Goal: Book appointment/travel/reservation

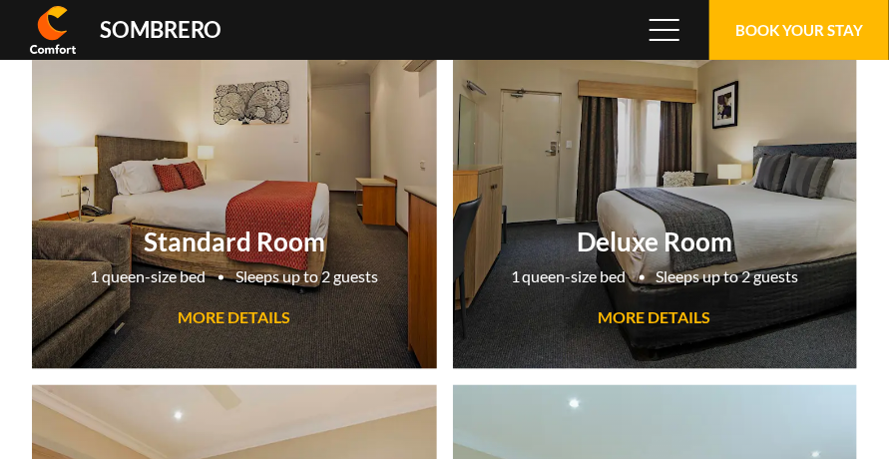
scroll to position [133104, 0]
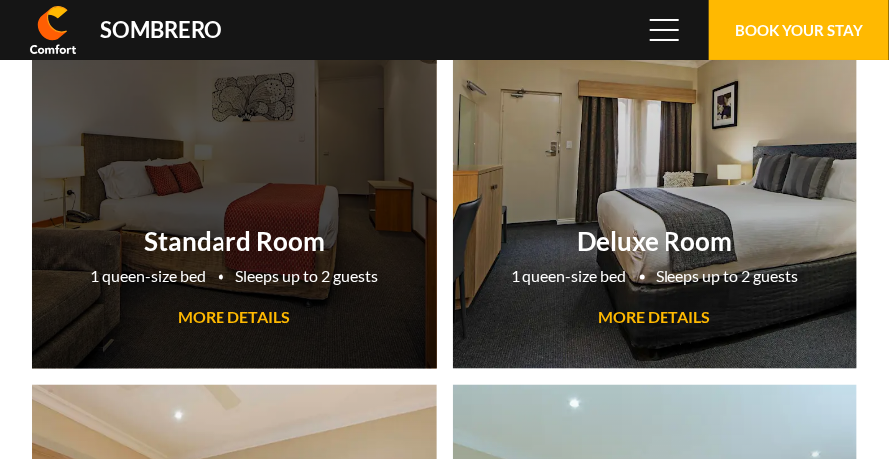
click at [286, 245] on h2 "Standard Room" at bounding box center [234, 242] width 385 height 32
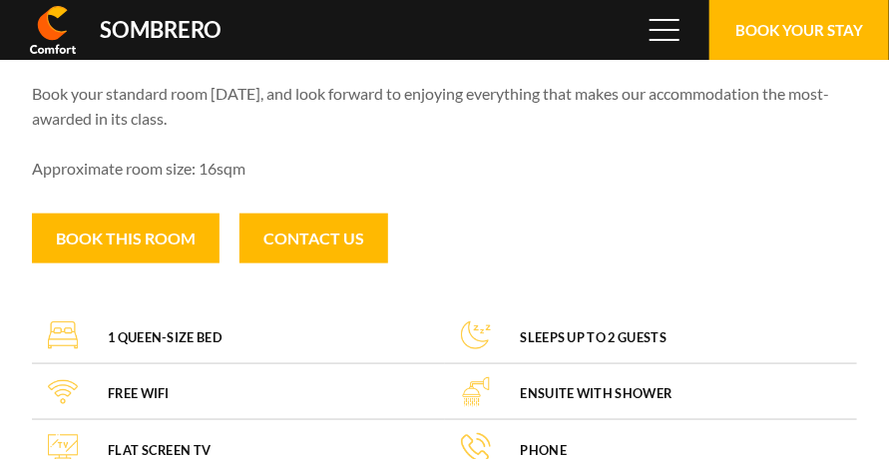
scroll to position [133104, 0]
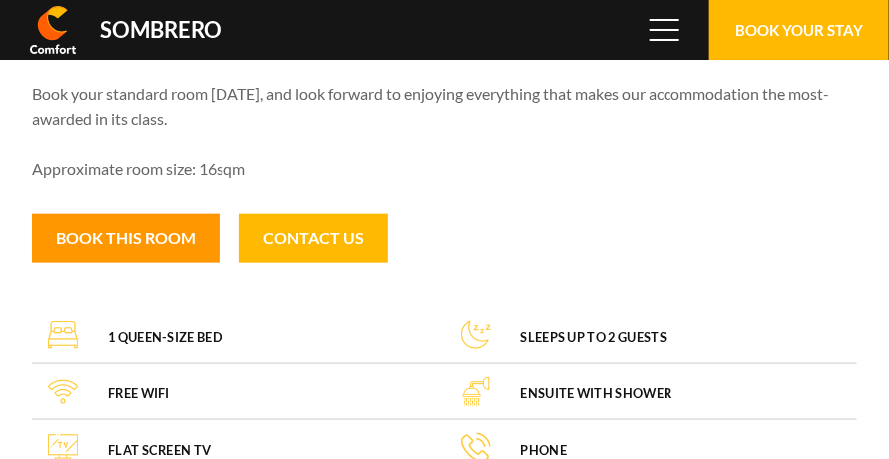
click at [187, 225] on button "Book this room" at bounding box center [126, 238] width 188 height 50
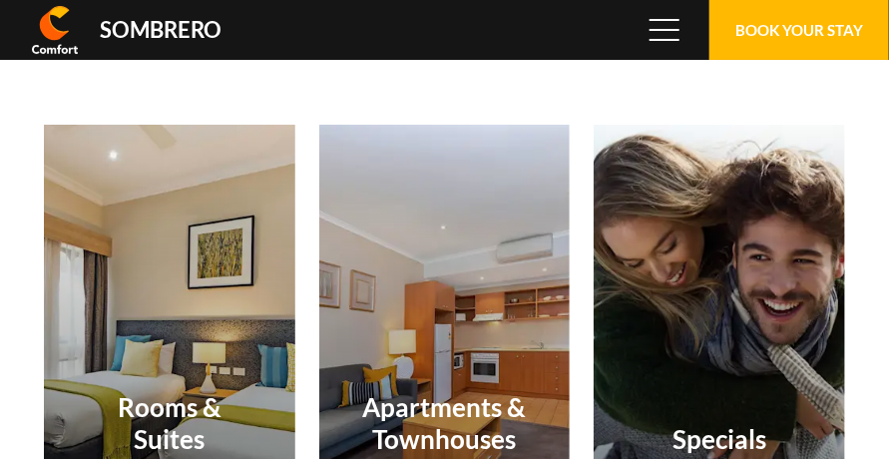
scroll to position [133104, 0]
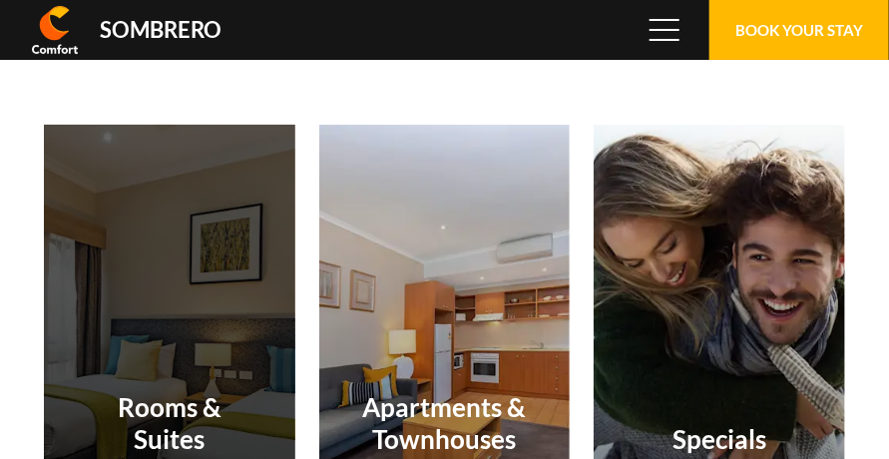
click at [168, 412] on h2 "Rooms & Suites" at bounding box center [170, 423] width 172 height 63
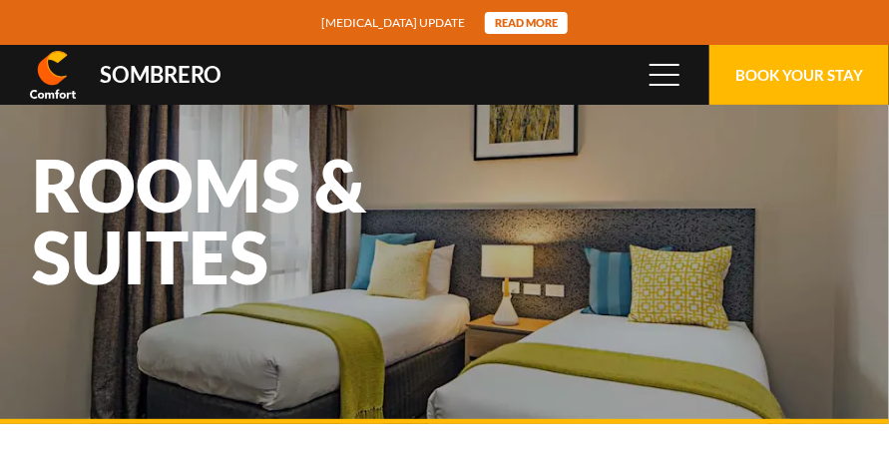
scroll to position [133104, 0]
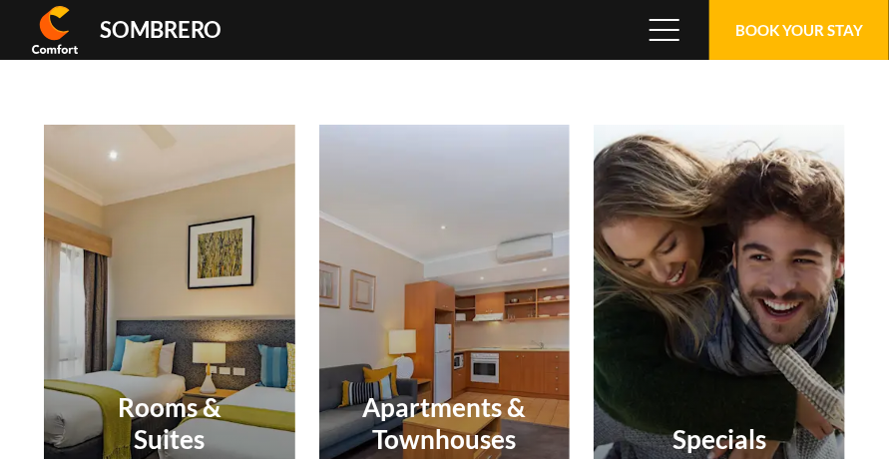
scroll to position [133104, 0]
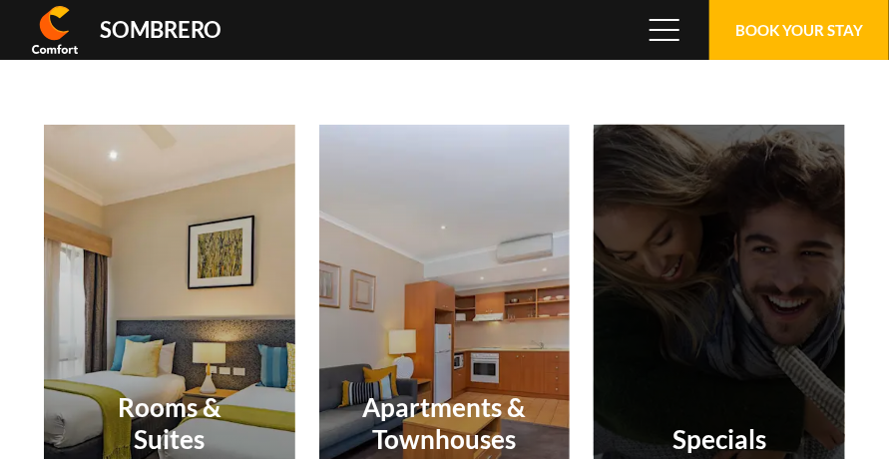
click at [749, 383] on div "Specials VIEW Specials" at bounding box center [719, 336] width 251 height 423
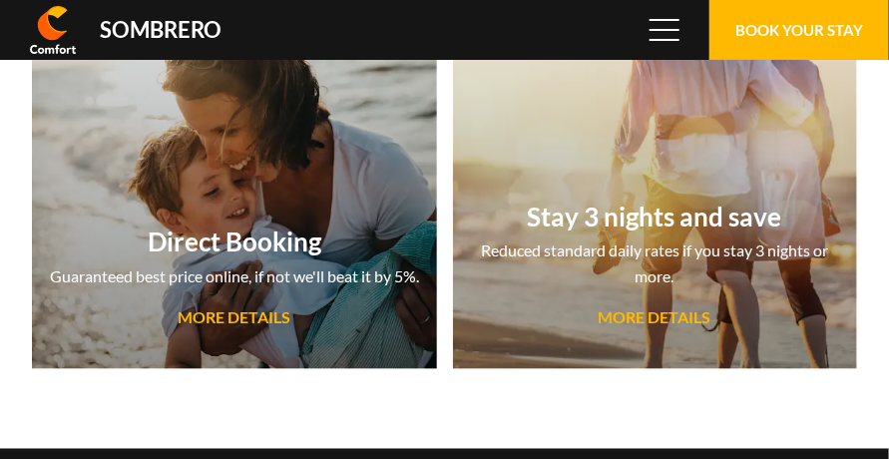
scroll to position [133104, 0]
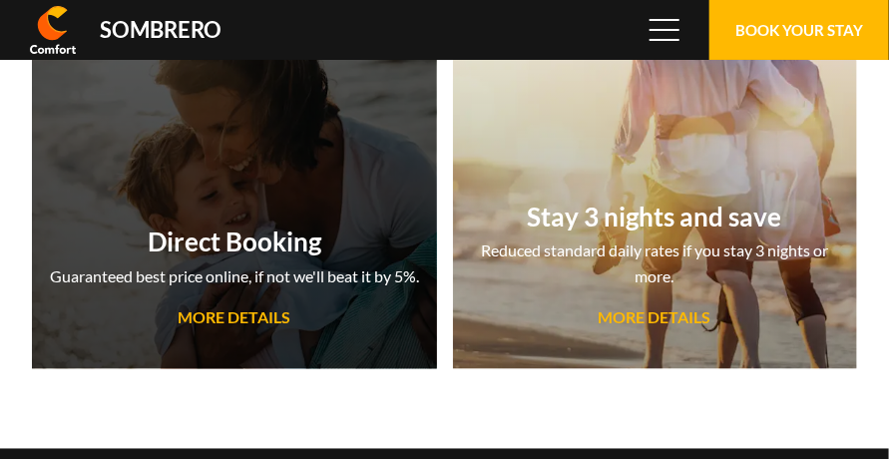
click at [309, 251] on h2 "Direct Booking" at bounding box center [234, 242] width 385 height 32
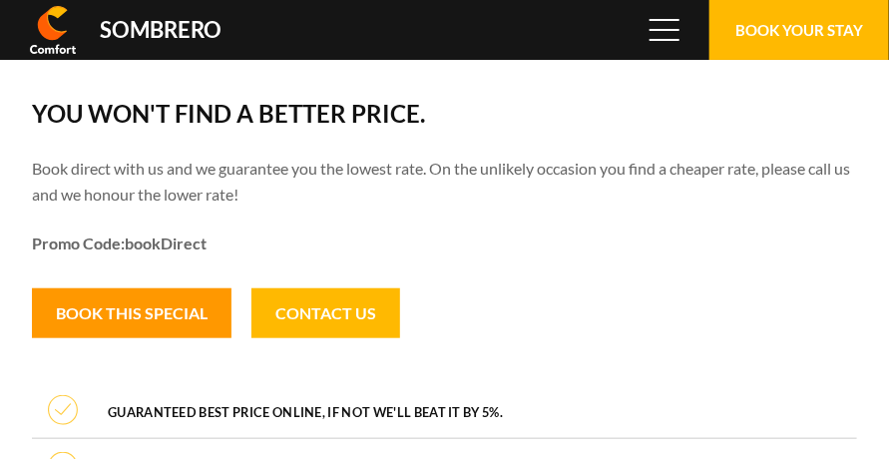
click at [153, 323] on button "Book this special" at bounding box center [132, 313] width 200 height 50
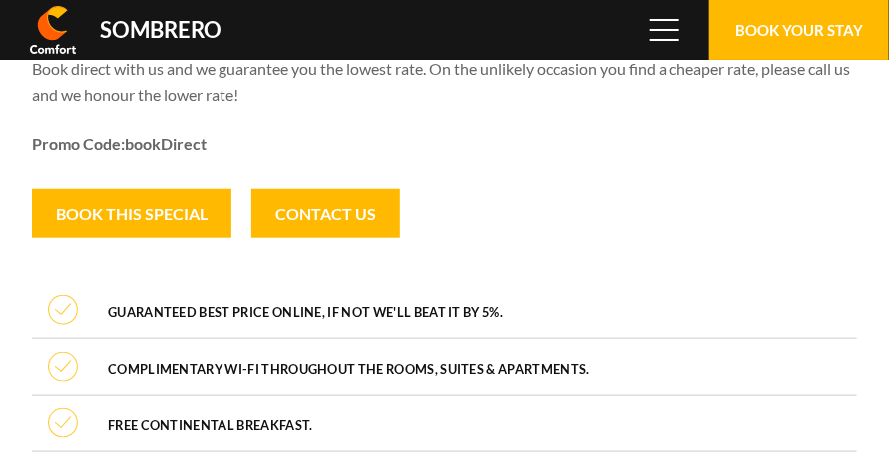
scroll to position [133104, 0]
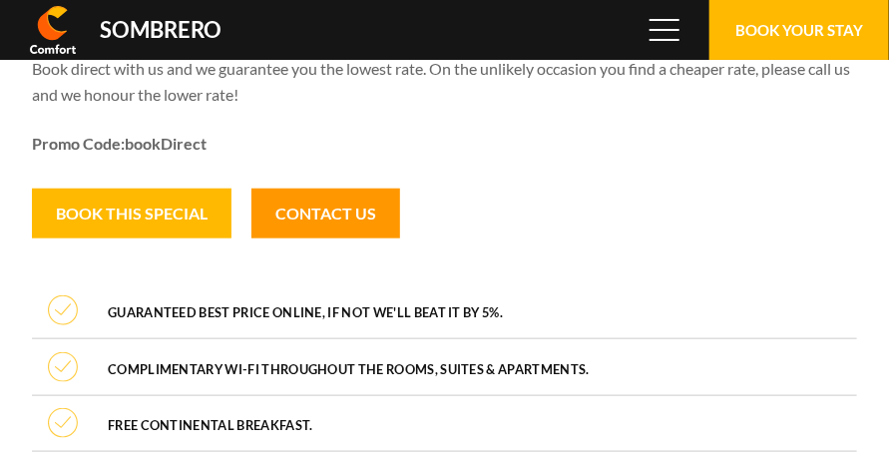
click at [345, 218] on link "Contact Us" at bounding box center [325, 214] width 149 height 50
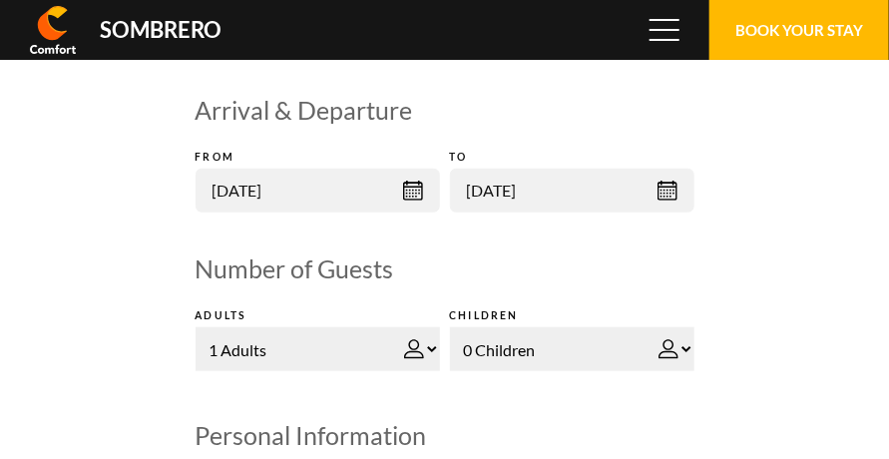
scroll to position [133104, 0]
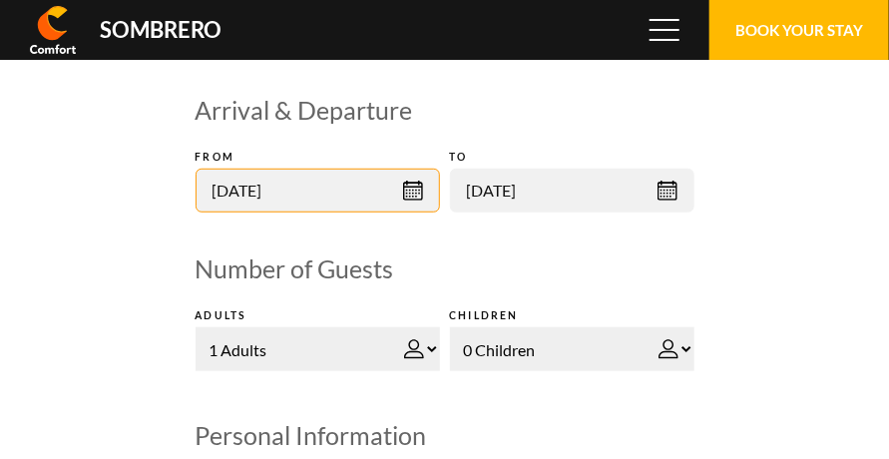
click at [411, 195] on input "[DATE]" at bounding box center [318, 191] width 244 height 44
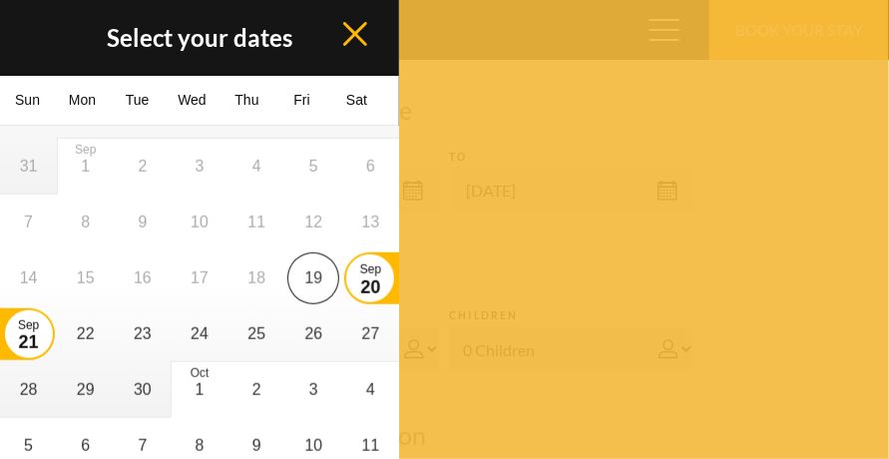
click at [353, 35] on icon at bounding box center [355, 34] width 24 height 24
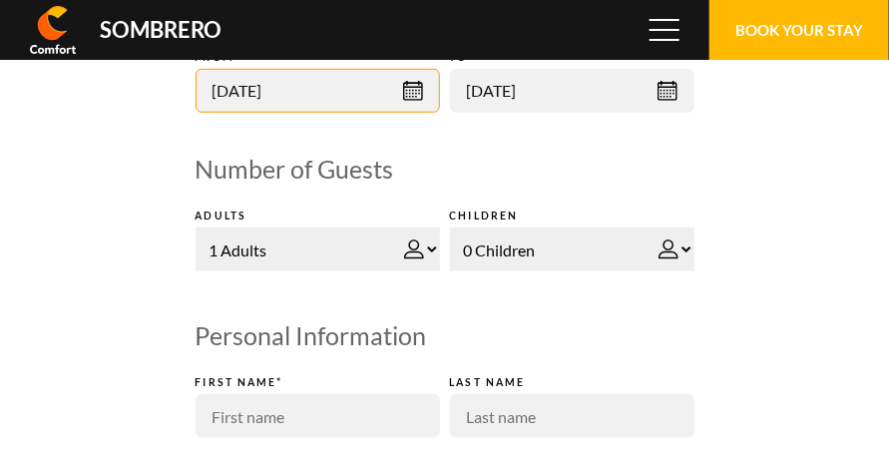
click at [415, 91] on input "[DATE]" at bounding box center [318, 91] width 244 height 44
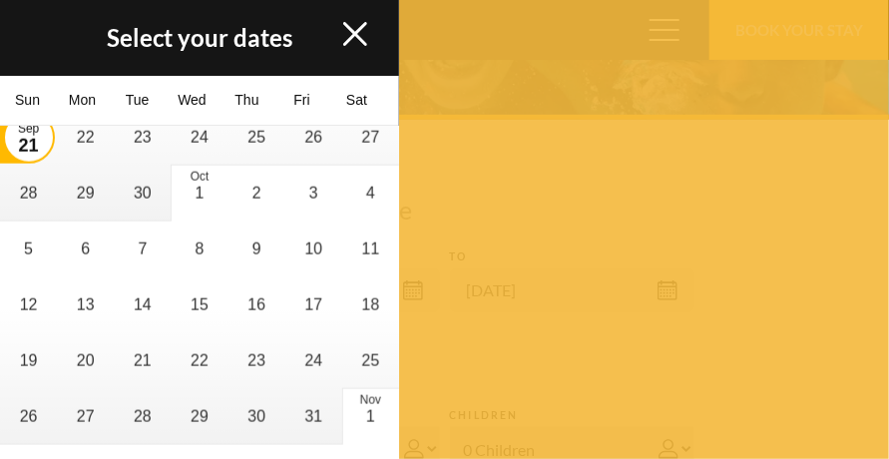
scroll to position [133303, 0]
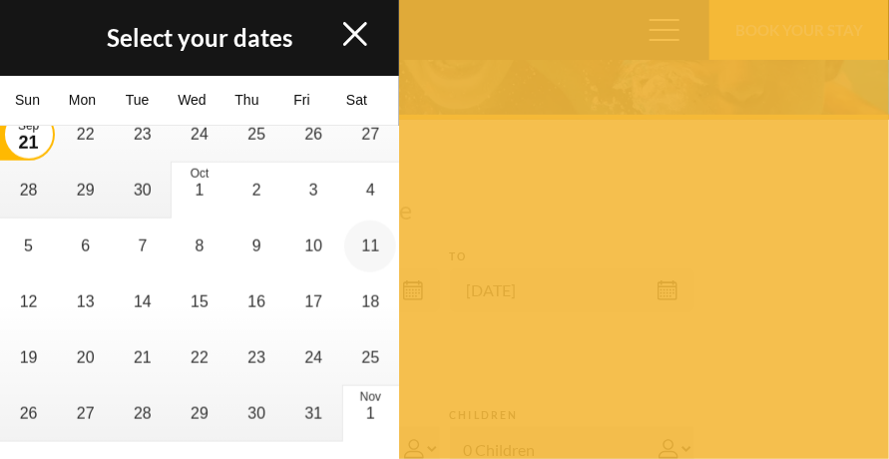
click at [351, 247] on li "11" at bounding box center [370, 246] width 57 height 56
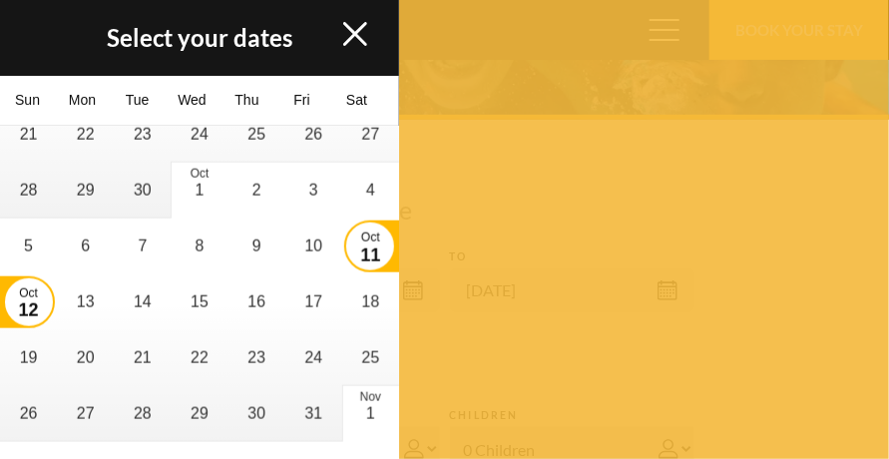
click at [26, 300] on span "12" at bounding box center [29, 310] width 20 height 20
type input "[DATE]"
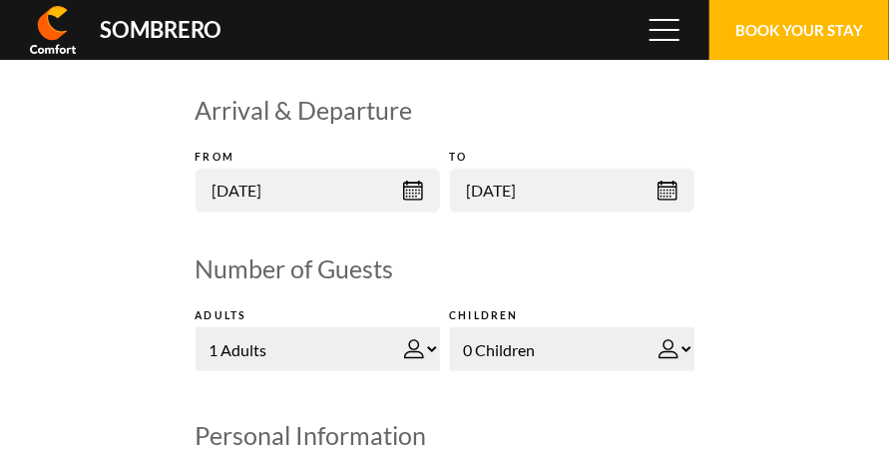
scroll to position [133215, 0]
click at [427, 348] on select "1 Adults 2 Adults 3 Adults 4 Adults 5 Adults 6 Adults 7 Adults 8 Adults 9 Adult…" at bounding box center [318, 349] width 244 height 44
select select "2"
click at [196, 327] on select "1 Adults 2 Adults 3 Adults 4 Adults 5 Adults 6 Adults 7 Adults 8 Adults 9 Adult…" at bounding box center [318, 349] width 244 height 44
select select "2"
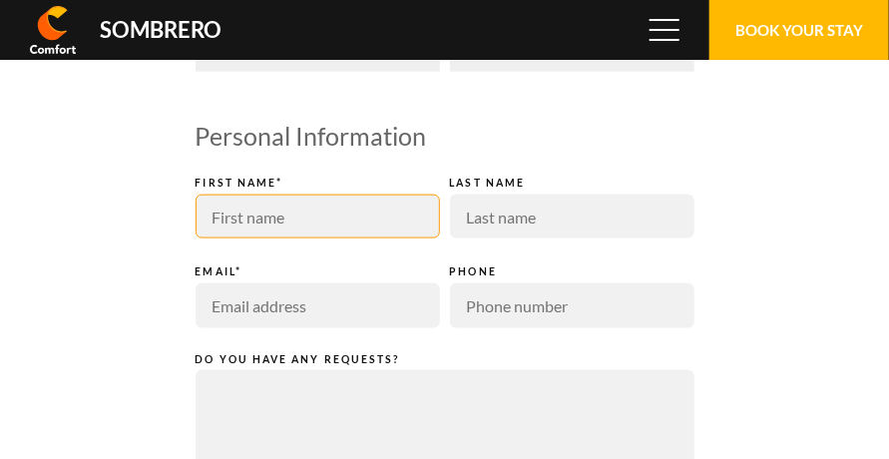
click at [382, 233] on input "text" at bounding box center [318, 217] width 244 height 44
type input "[PERSON_NAME]"
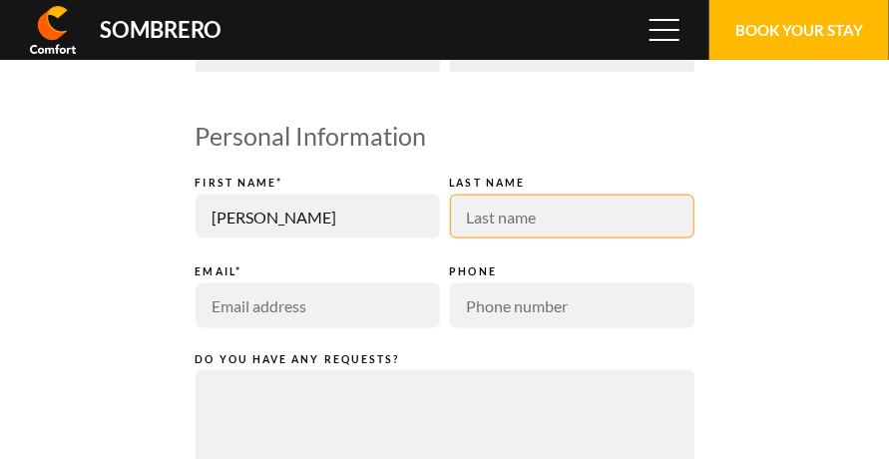
type input "[PERSON_NAME]"
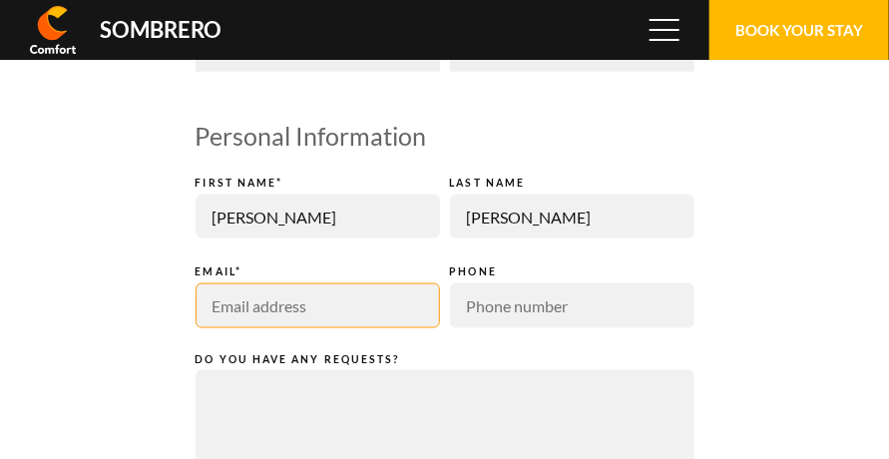
type input "[EMAIL_ADDRESS][DOMAIN_NAME]"
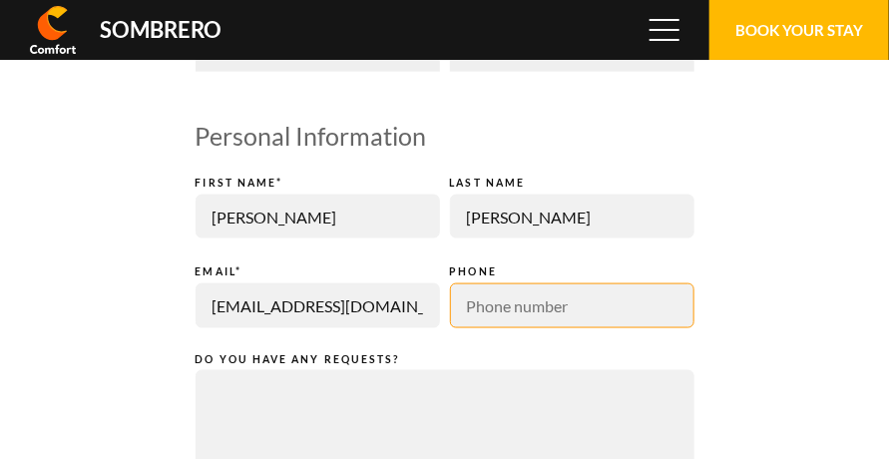
type input "0435831637"
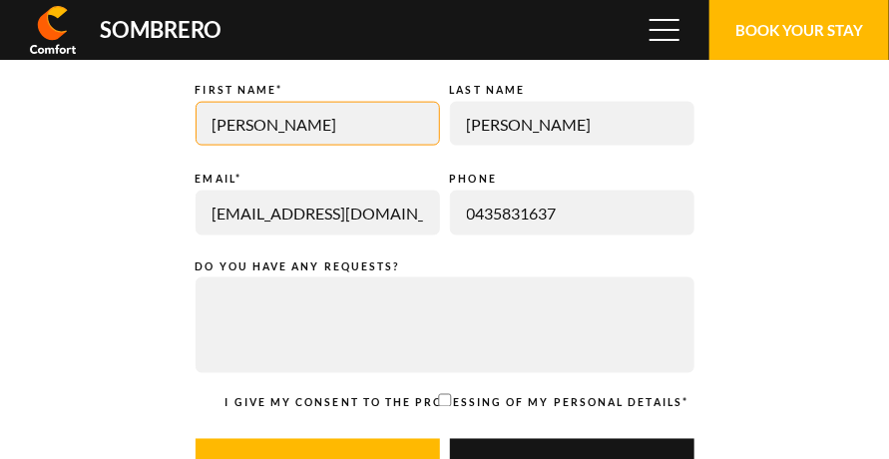
scroll to position [698, 0]
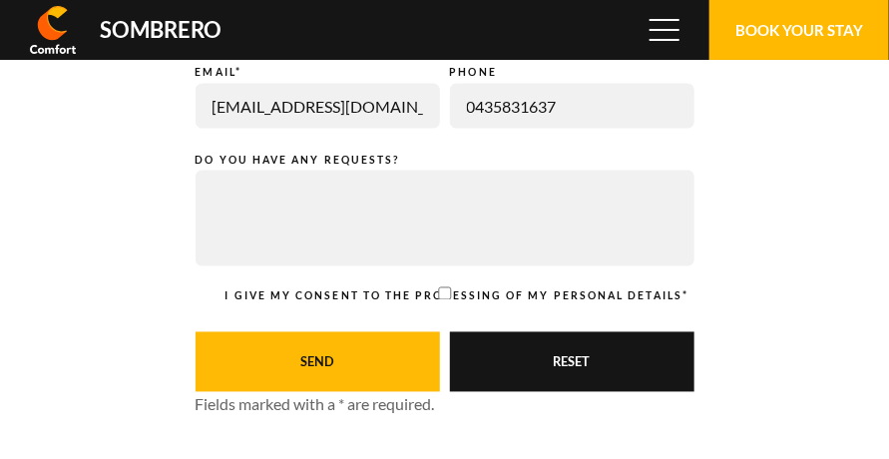
click at [324, 352] on button "Send" at bounding box center [318, 362] width 244 height 60
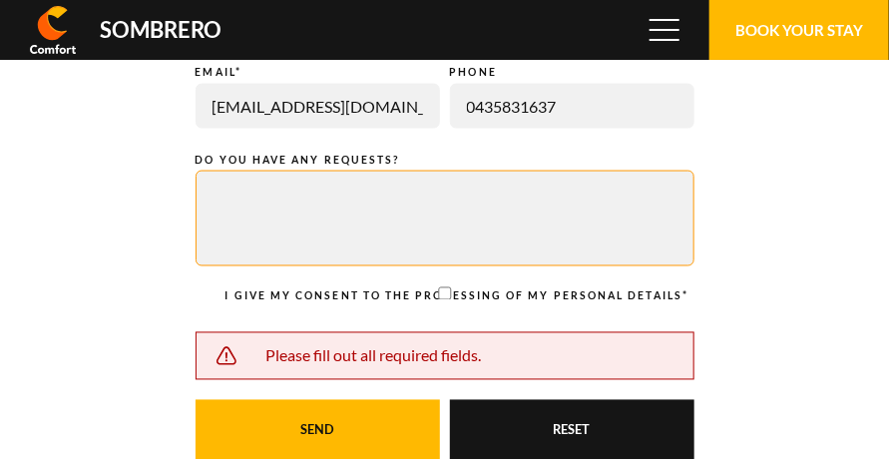
click at [223, 194] on textarea at bounding box center [445, 219] width 499 height 96
type textarea "no"
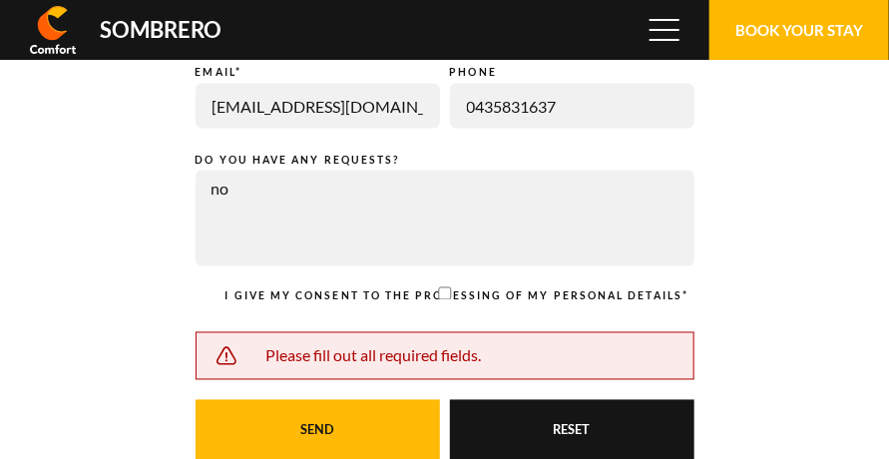
click at [298, 424] on button "Send" at bounding box center [318, 430] width 244 height 60
click at [315, 428] on button "Send" at bounding box center [318, 430] width 244 height 60
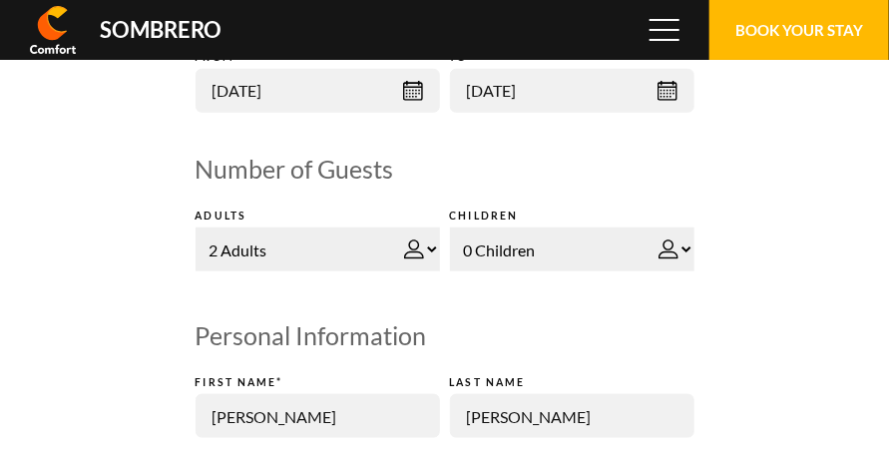
click at [686, 246] on select "0 Children 1 Children 2 Children 3 Children 4 Children 5 Children 6 Children 7 …" at bounding box center [572, 249] width 244 height 44
click at [450, 227] on select "0 Children 1 Children 2 Children 3 Children 4 Children 5 Children 6 Children 7 …" at bounding box center [572, 249] width 244 height 44
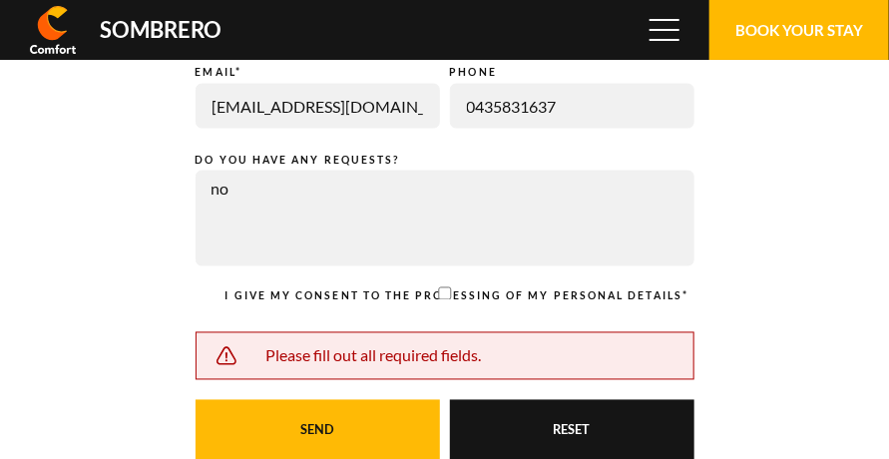
click at [320, 424] on button "Send" at bounding box center [318, 430] width 244 height 60
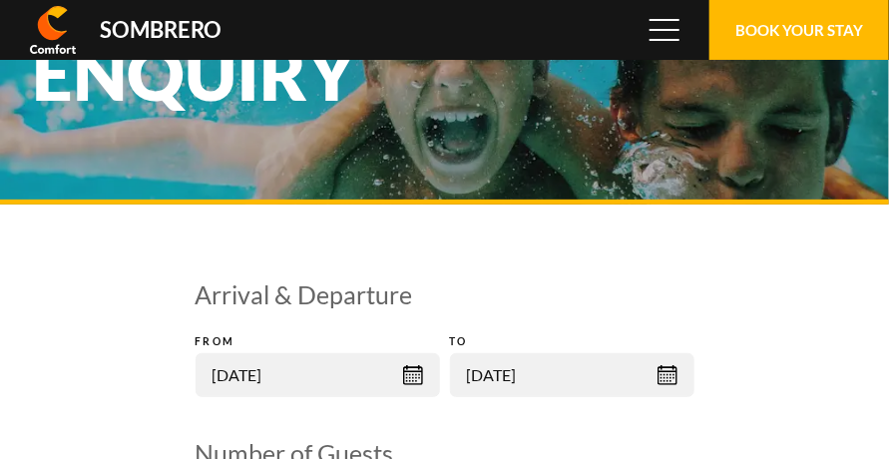
scroll to position [100, 0]
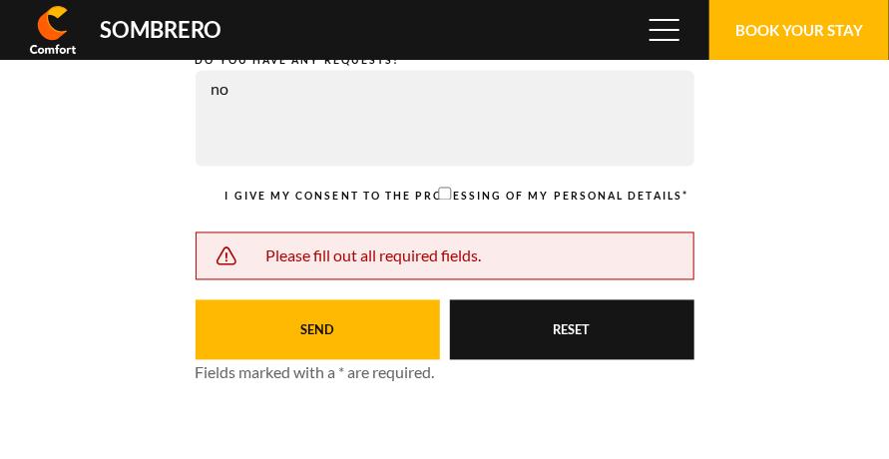
click at [443, 194] on input "checkbox" at bounding box center [445, 194] width 499 height 13
checkbox input "true"
click at [328, 325] on button "Send" at bounding box center [318, 330] width 244 height 60
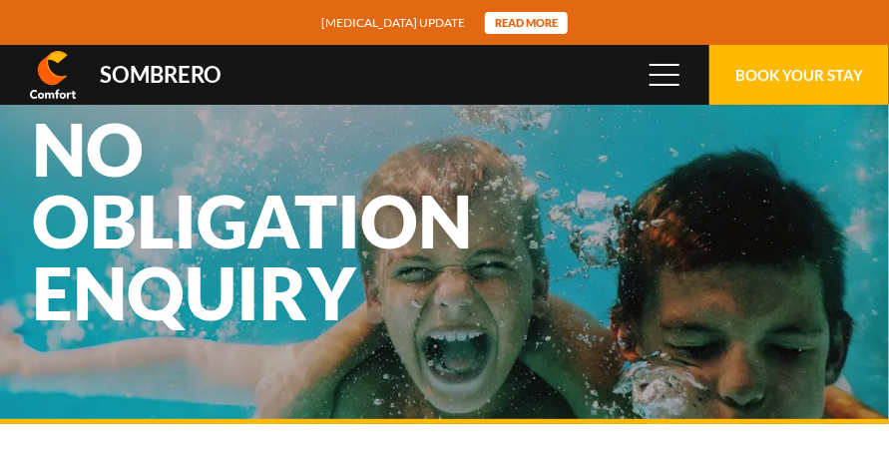
scroll to position [133215, 0]
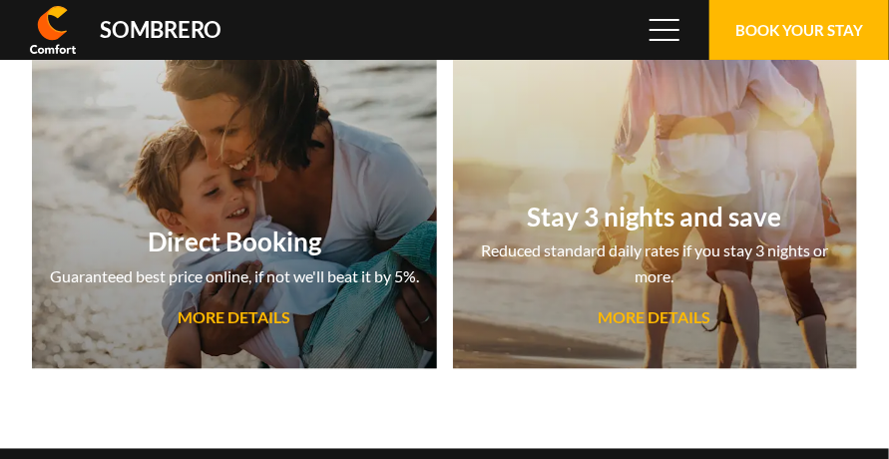
scroll to position [133104, 0]
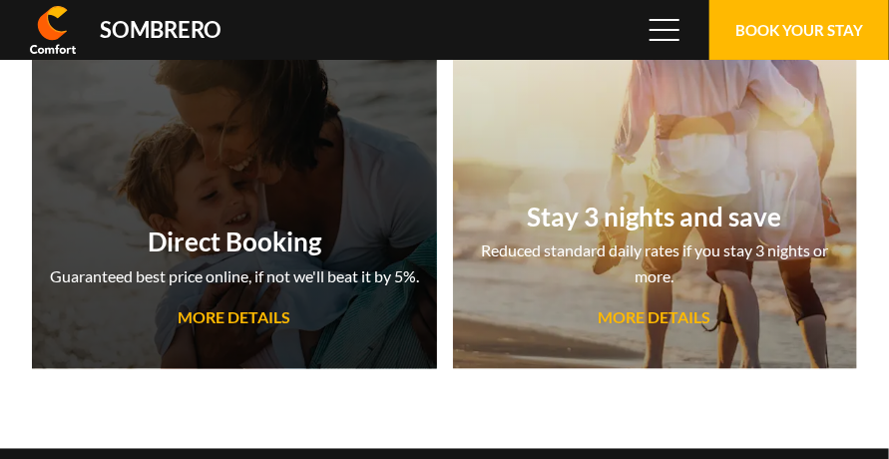
click at [305, 244] on h2 "Direct Booking" at bounding box center [234, 242] width 385 height 32
